Goal: Task Accomplishment & Management: Manage account settings

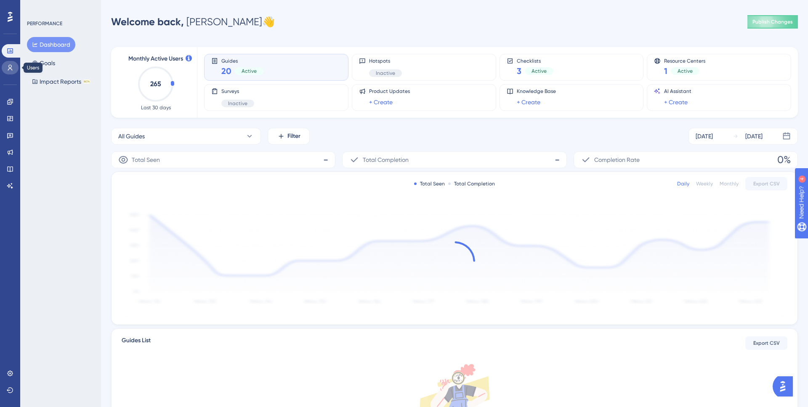
click at [7, 66] on icon at bounding box center [10, 67] width 7 height 7
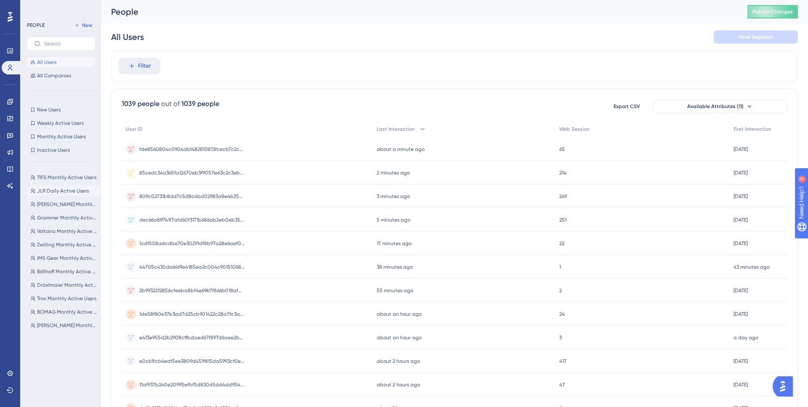
click at [50, 192] on span "JLR Daily Active Users" at bounding box center [63, 191] width 52 height 7
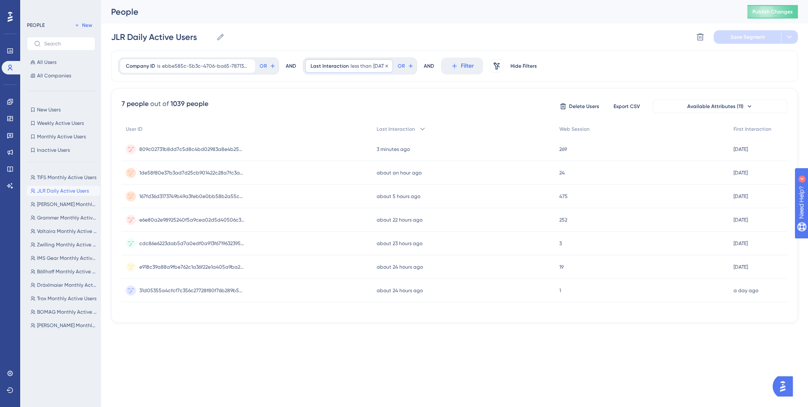
click at [368, 68] on span "less than" at bounding box center [361, 66] width 21 height 7
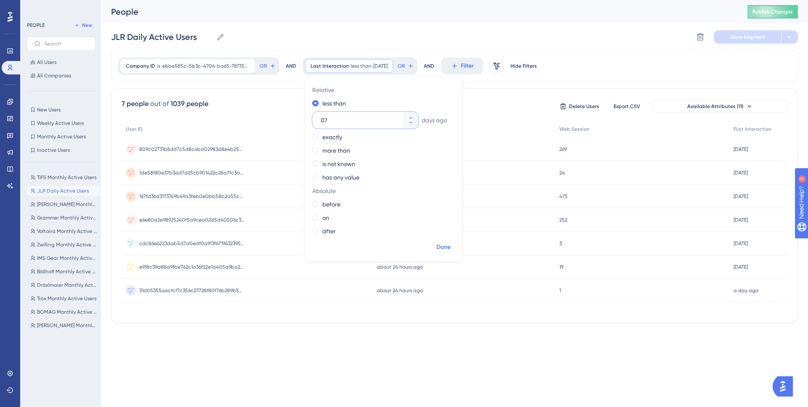
type input "07"
click at [446, 250] on span "Done" at bounding box center [443, 247] width 14 height 10
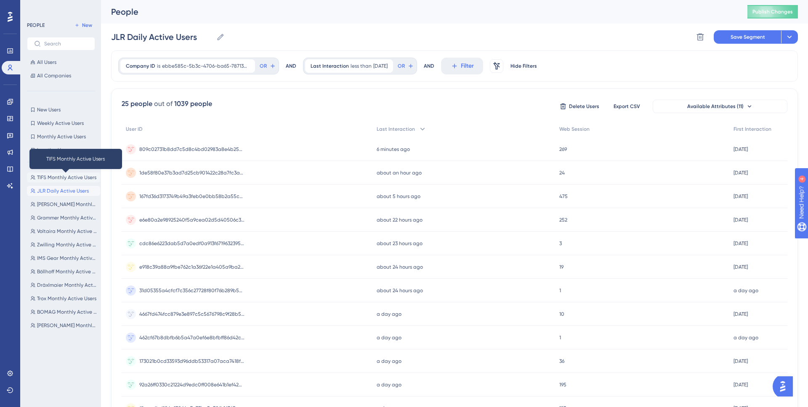
click at [41, 177] on span "TIFS Monthly Active Users" at bounding box center [66, 177] width 59 height 7
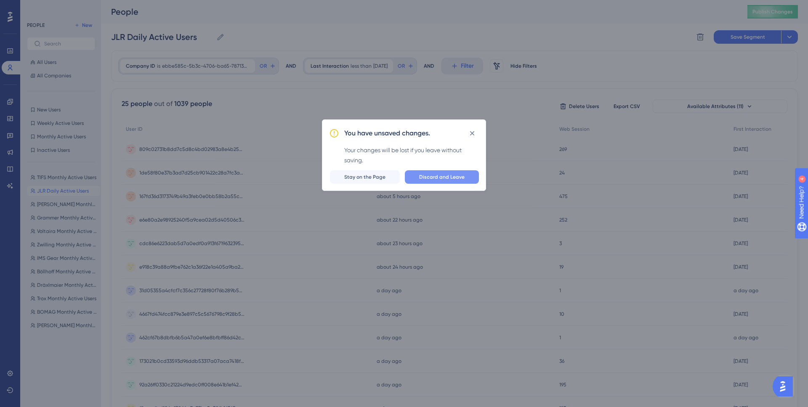
click at [454, 174] on span "Discard and Leave" at bounding box center [441, 177] width 45 height 7
type input "TIFS Monthly Active Users"
